Goal: Information Seeking & Learning: Learn about a topic

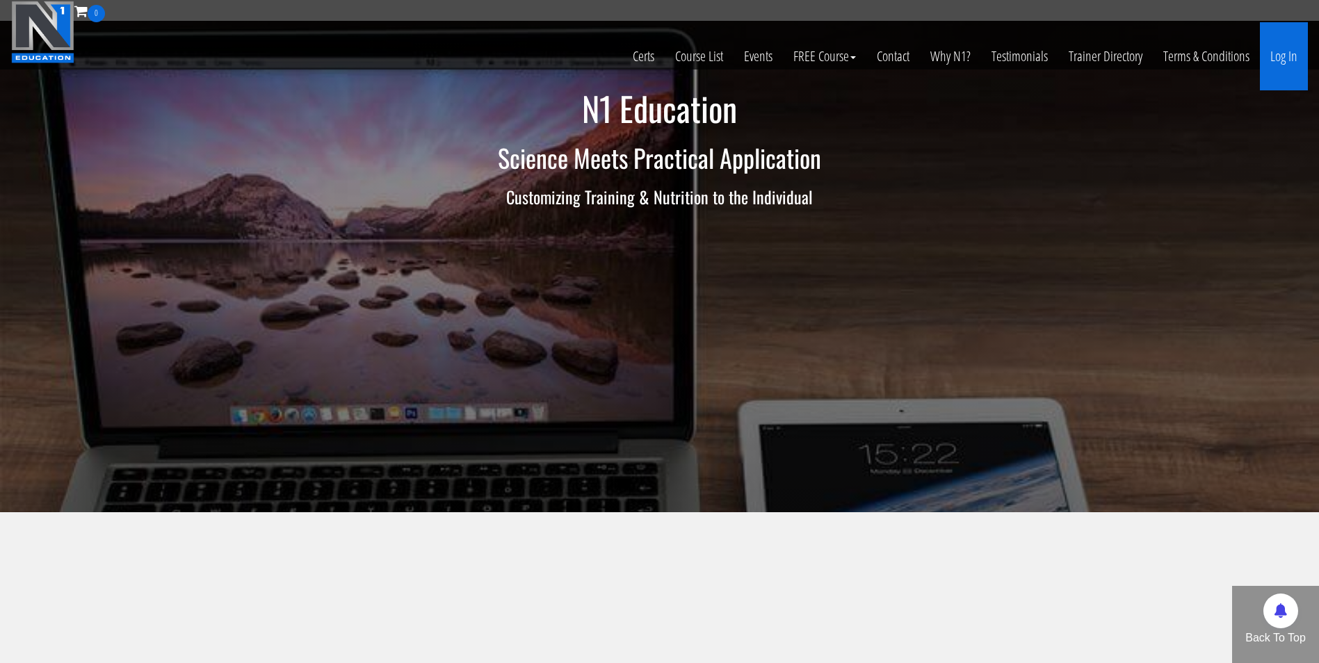
click at [1283, 52] on link "Log In" at bounding box center [1284, 56] width 48 height 68
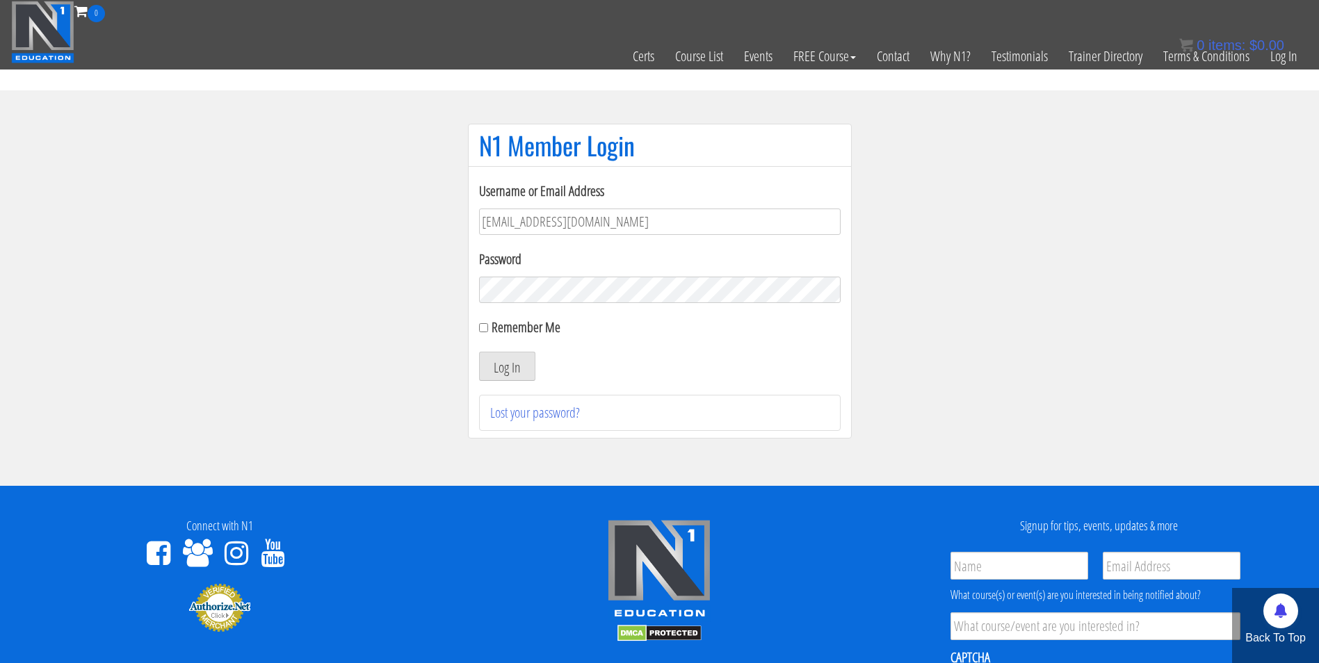
type input "[EMAIL_ADDRESS][DOMAIN_NAME]"
click at [479, 352] on button "Log In" at bounding box center [507, 366] width 56 height 29
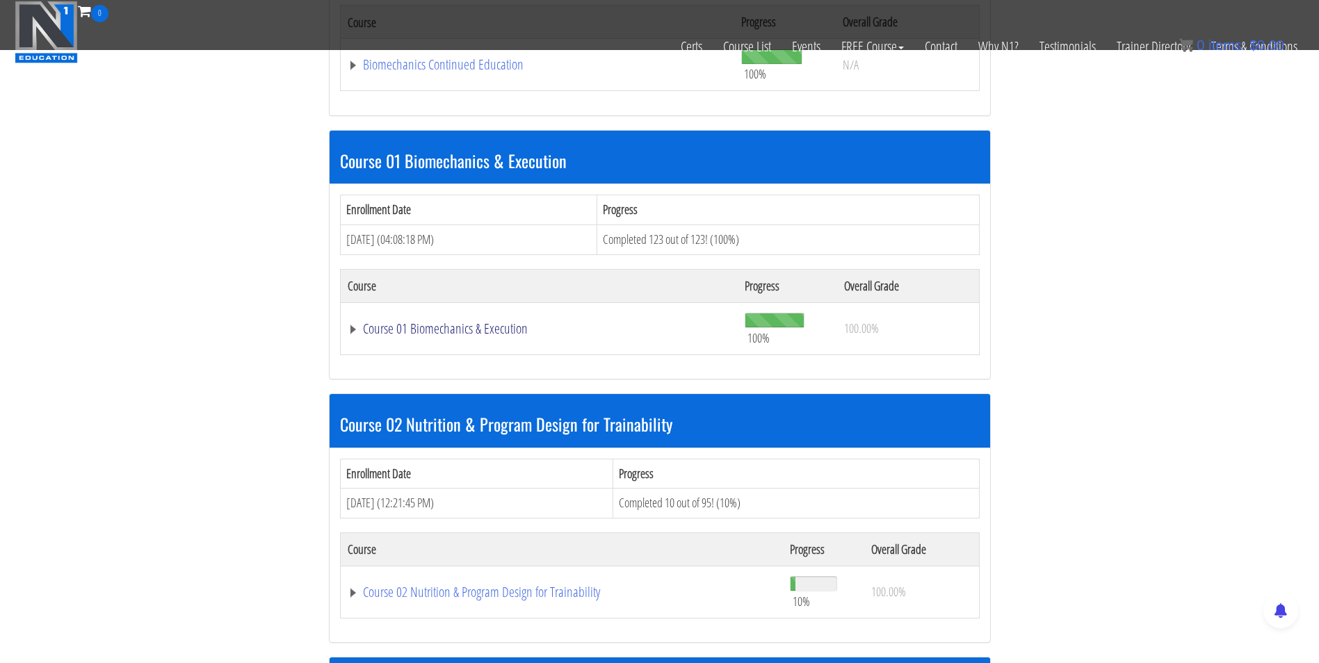
scroll to position [344, 0]
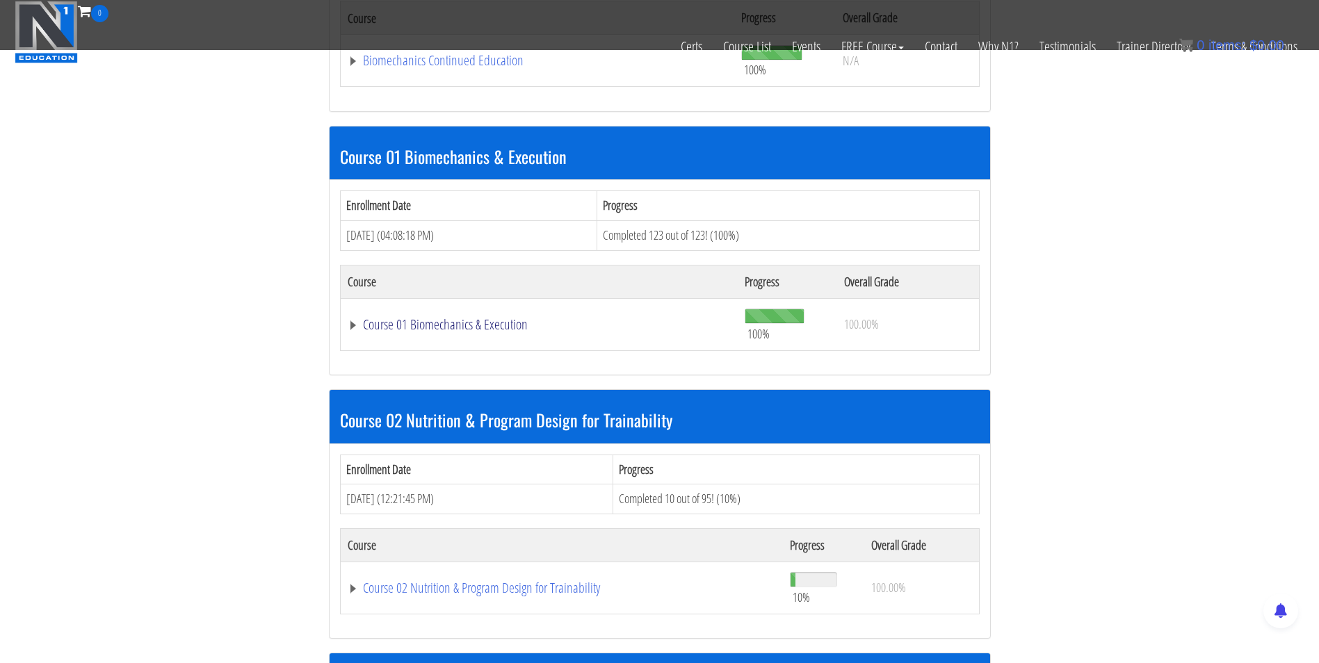
click at [424, 67] on link "Course 01 Biomechanics & Execution" at bounding box center [538, 61] width 380 height 14
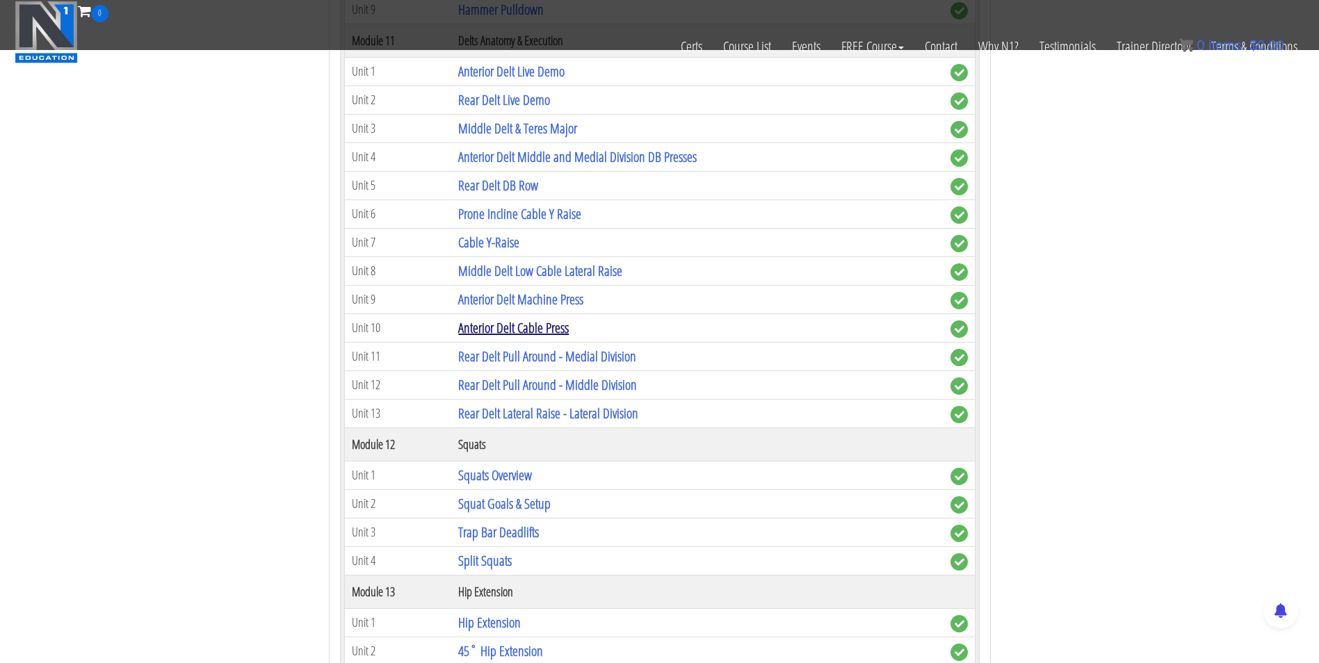
scroll to position [3162, 0]
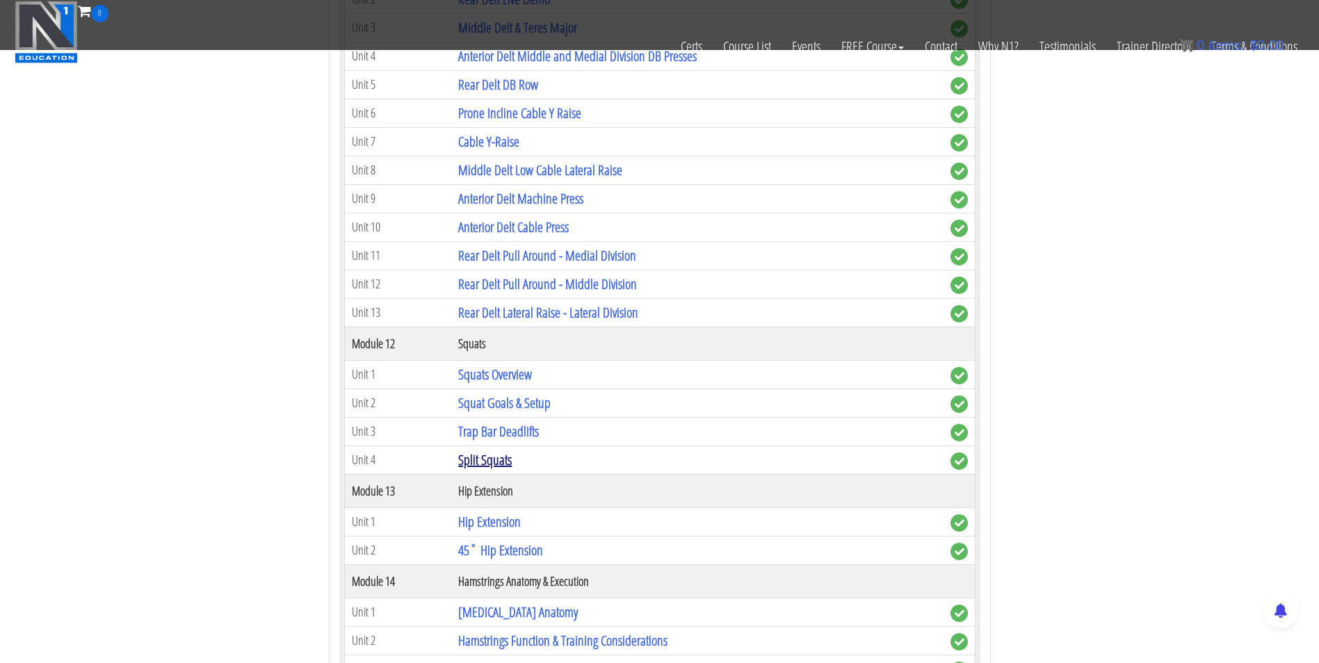
click at [483, 462] on link "Split Squats" at bounding box center [485, 460] width 54 height 19
